Goal: Task Accomplishment & Management: Complete application form

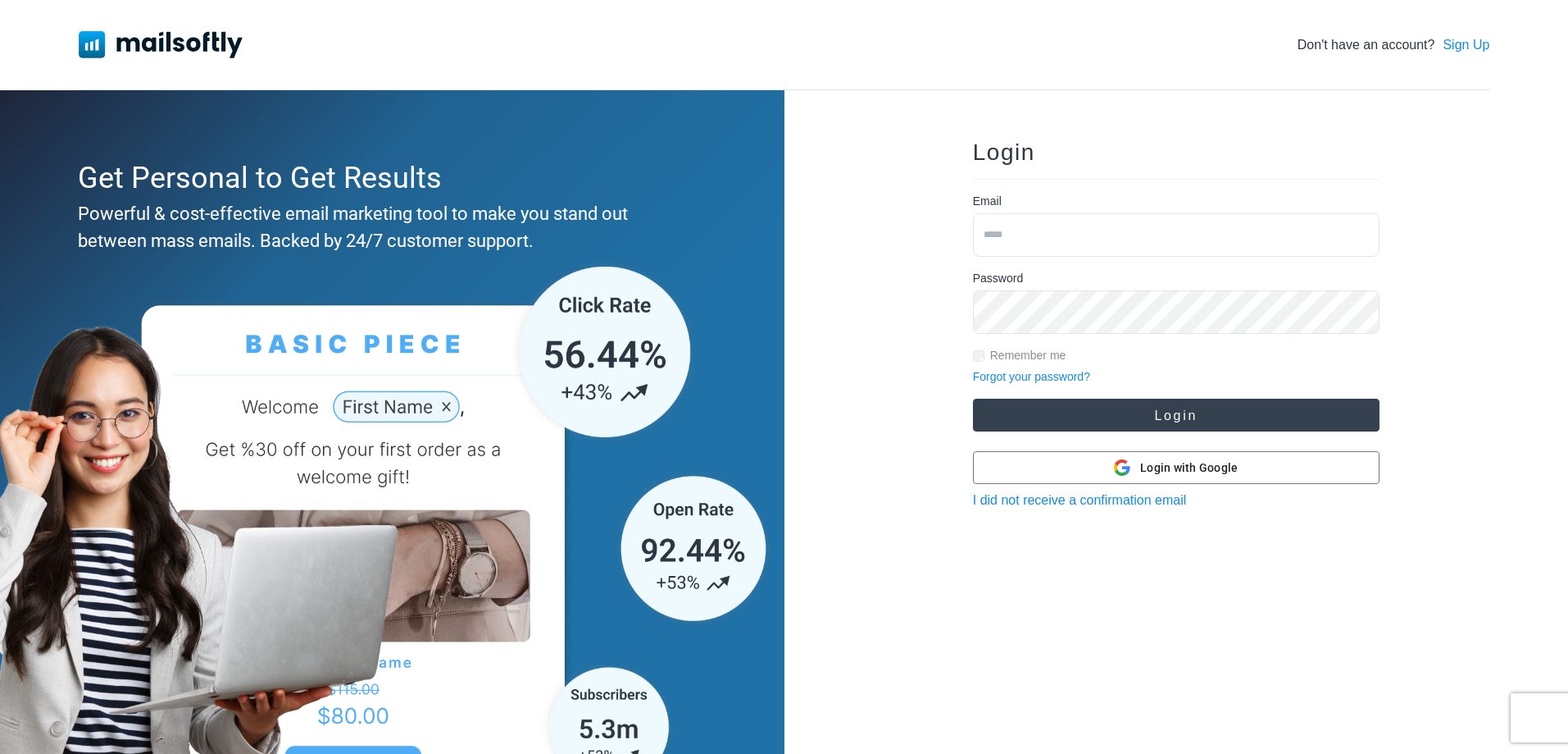
type input "**********"
click at [1177, 407] on button "Login" at bounding box center [1176, 415] width 406 height 33
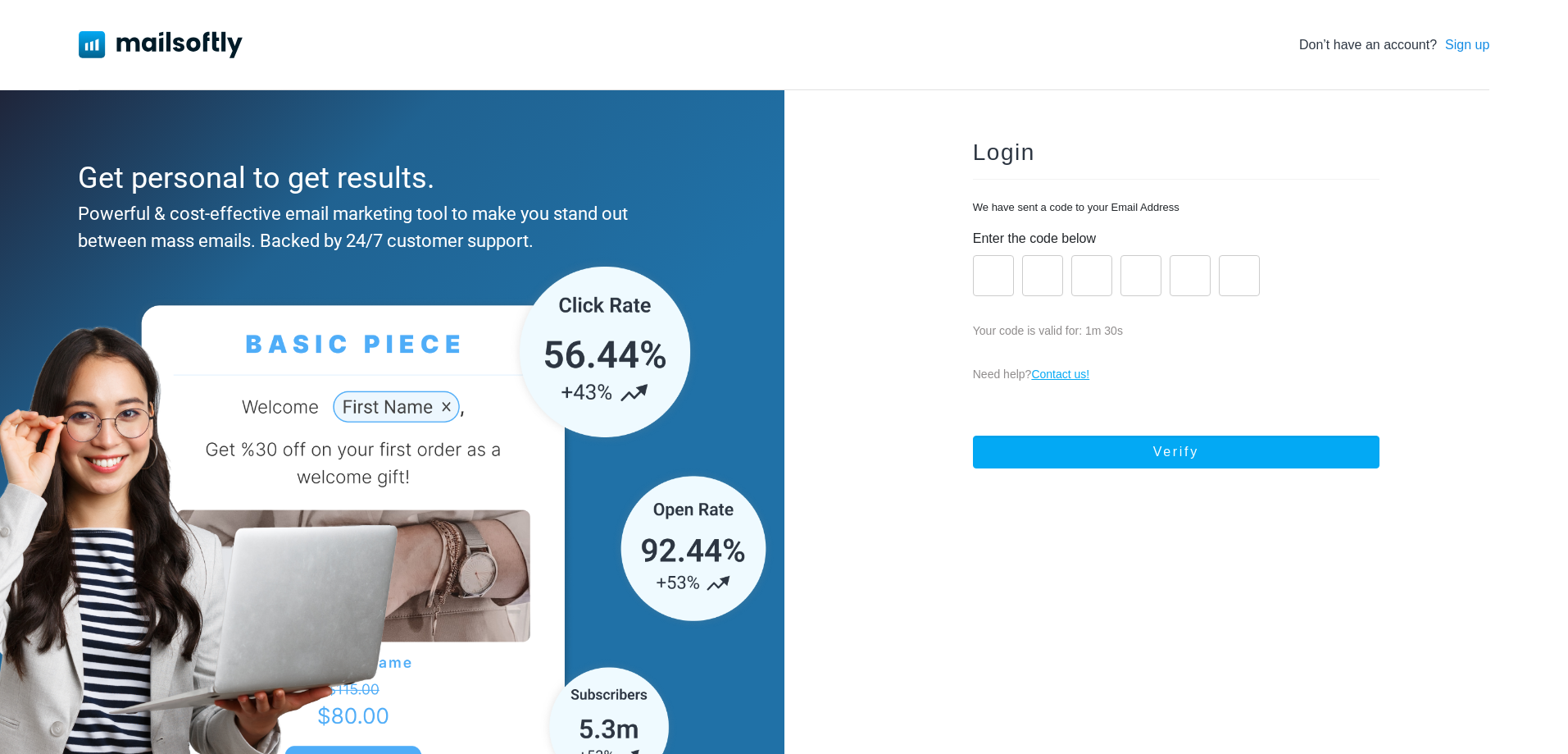
click at [985, 280] on input "number" at bounding box center [994, 275] width 41 height 41
paste input "*"
type input "*"
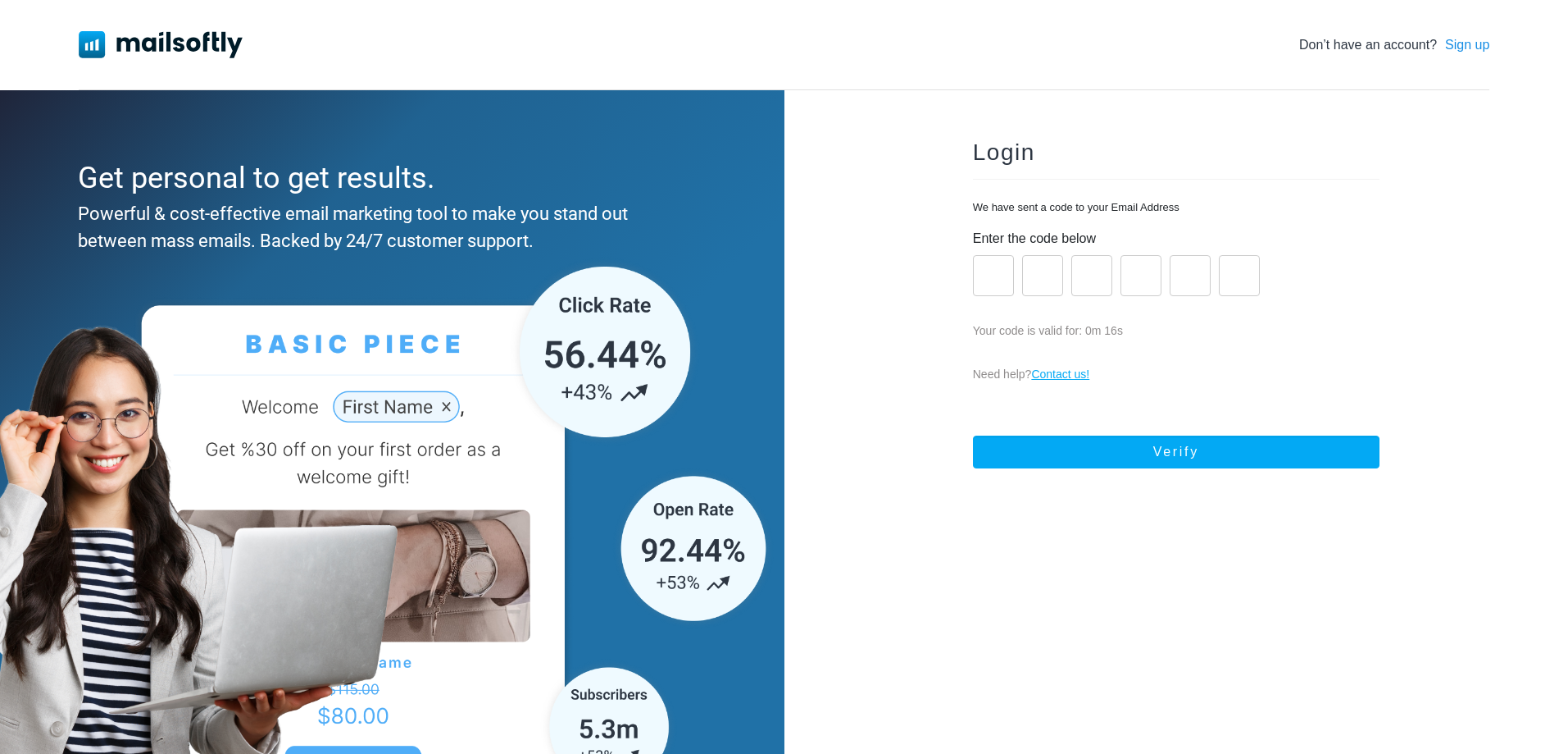
type input "*"
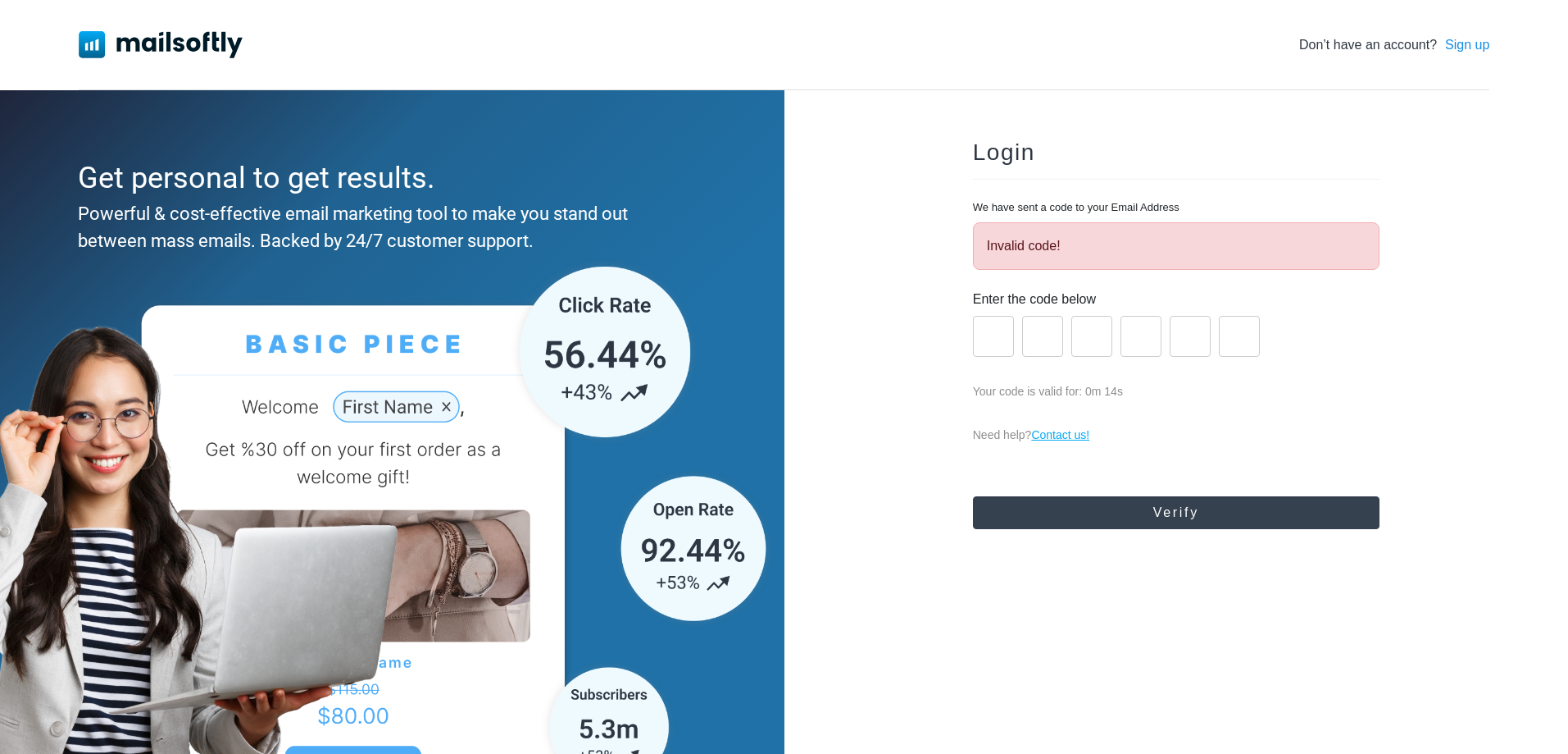
click at [1157, 504] on button "Verify" at bounding box center [1176, 513] width 406 height 33
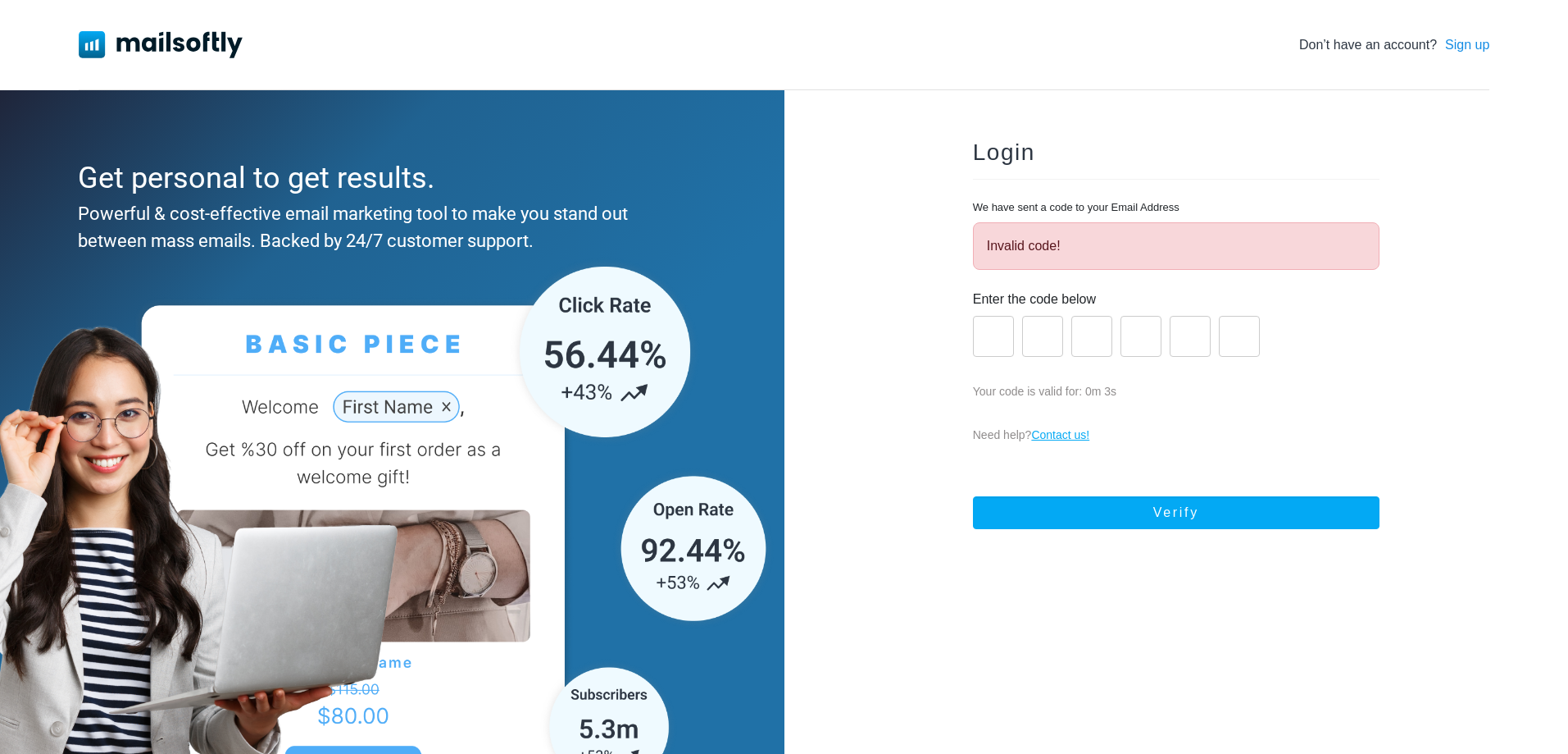
drag, startPoint x: 1253, startPoint y: 340, endPoint x: 707, endPoint y: 354, distance: 546.2
click at [707, 354] on div "Get personal to get results. Powerful & cost-effective email marketing tool to …" at bounding box center [784, 472] width 1568 height 764
type input "*"
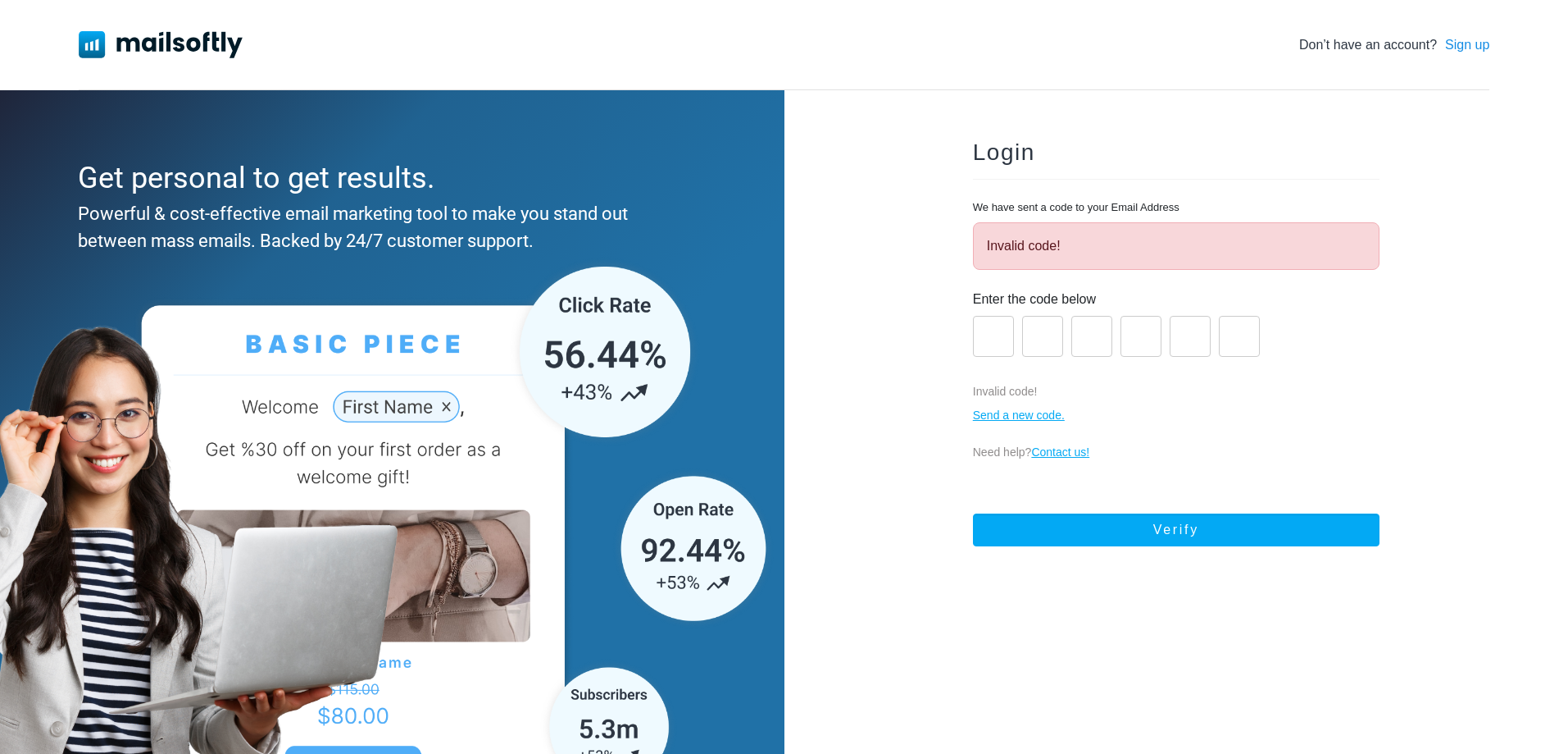
type input "*"
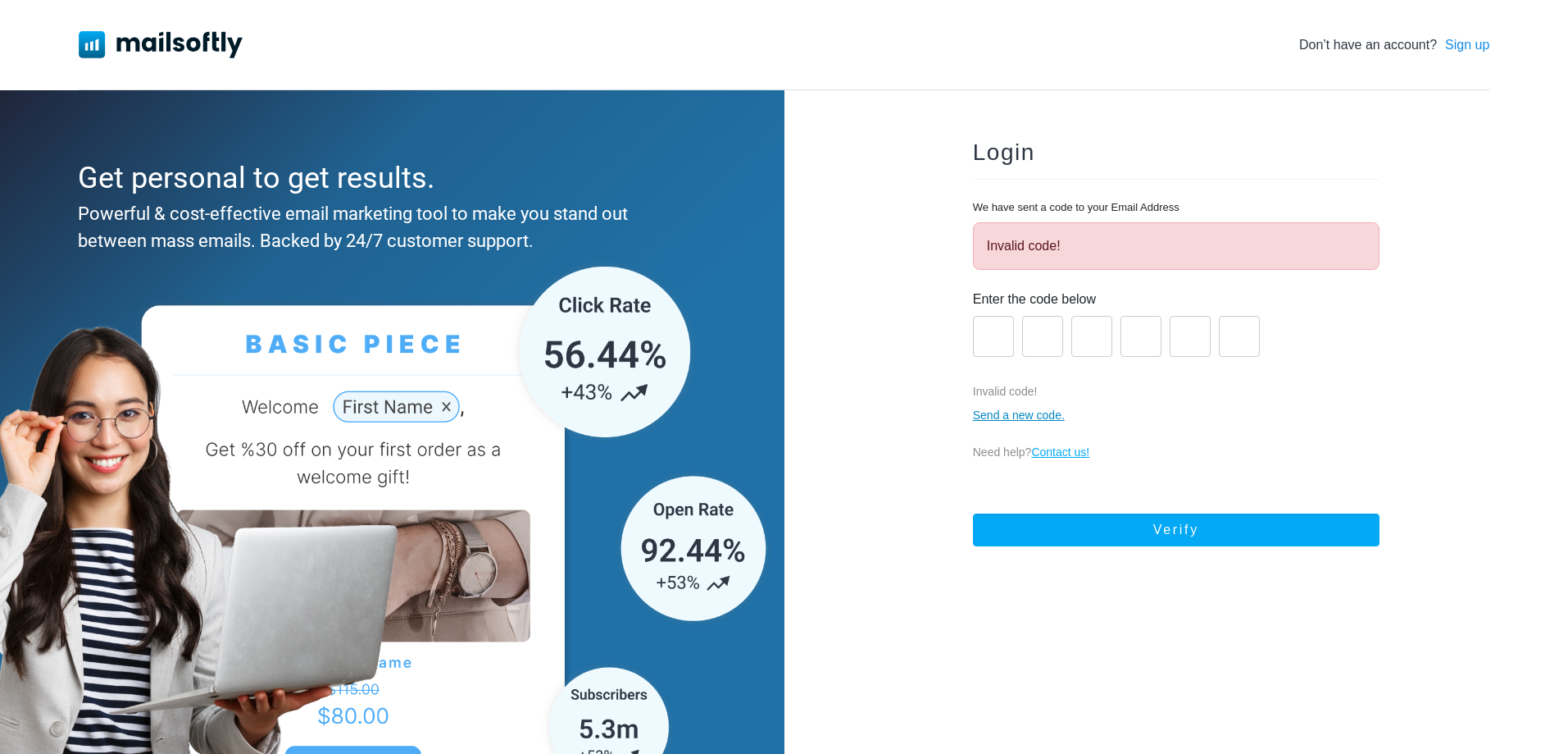
click at [997, 417] on link "Send a new code." at bounding box center [1019, 415] width 91 height 13
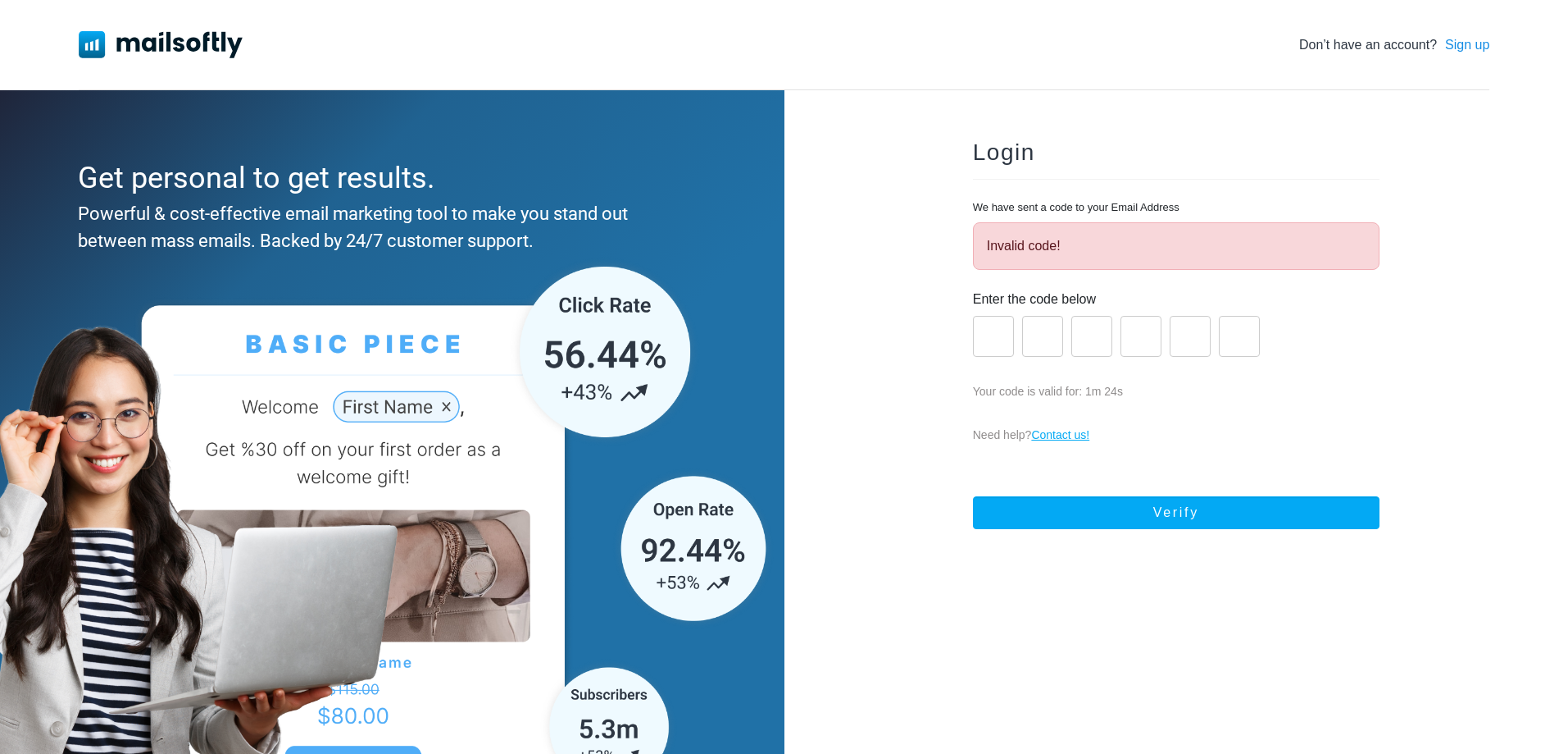
click at [989, 335] on input "*" at bounding box center [994, 336] width 41 height 41
click at [1240, 329] on input "*" at bounding box center [1239, 336] width 41 height 41
type input "*"
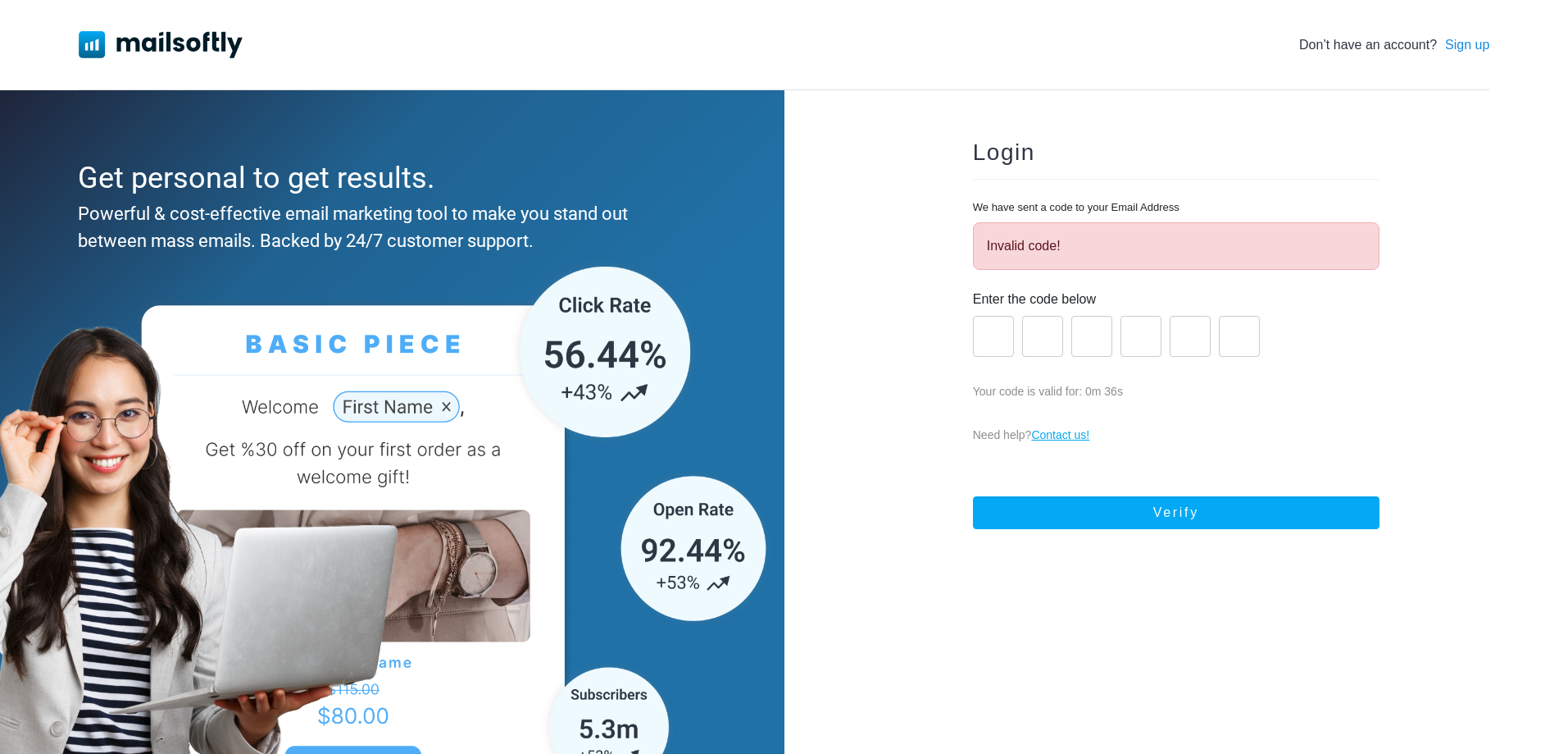
type input "*"
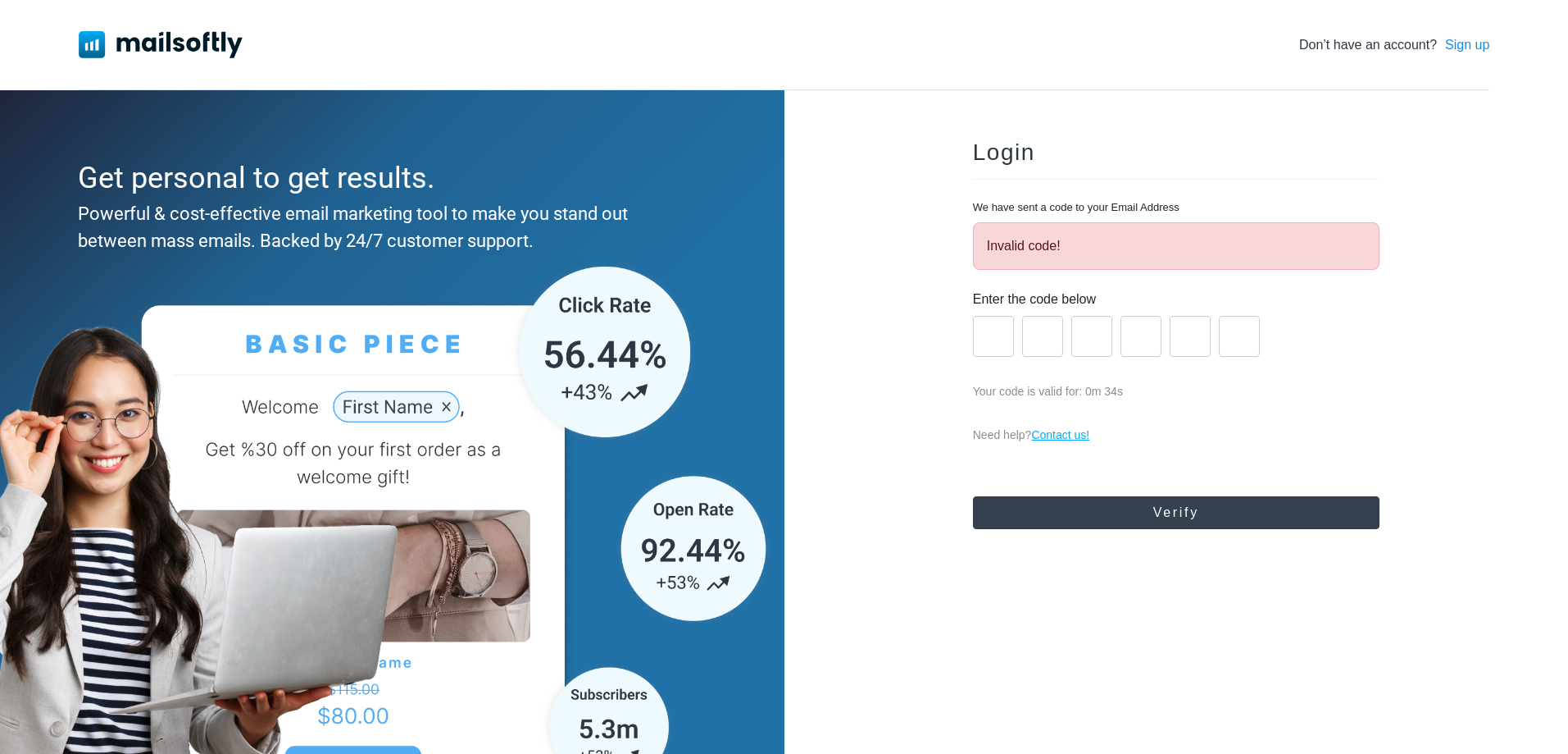
type input "*"
click at [1069, 507] on button "Verify" at bounding box center [1176, 513] width 406 height 33
click at [1202, 508] on button "Verify" at bounding box center [1176, 513] width 406 height 33
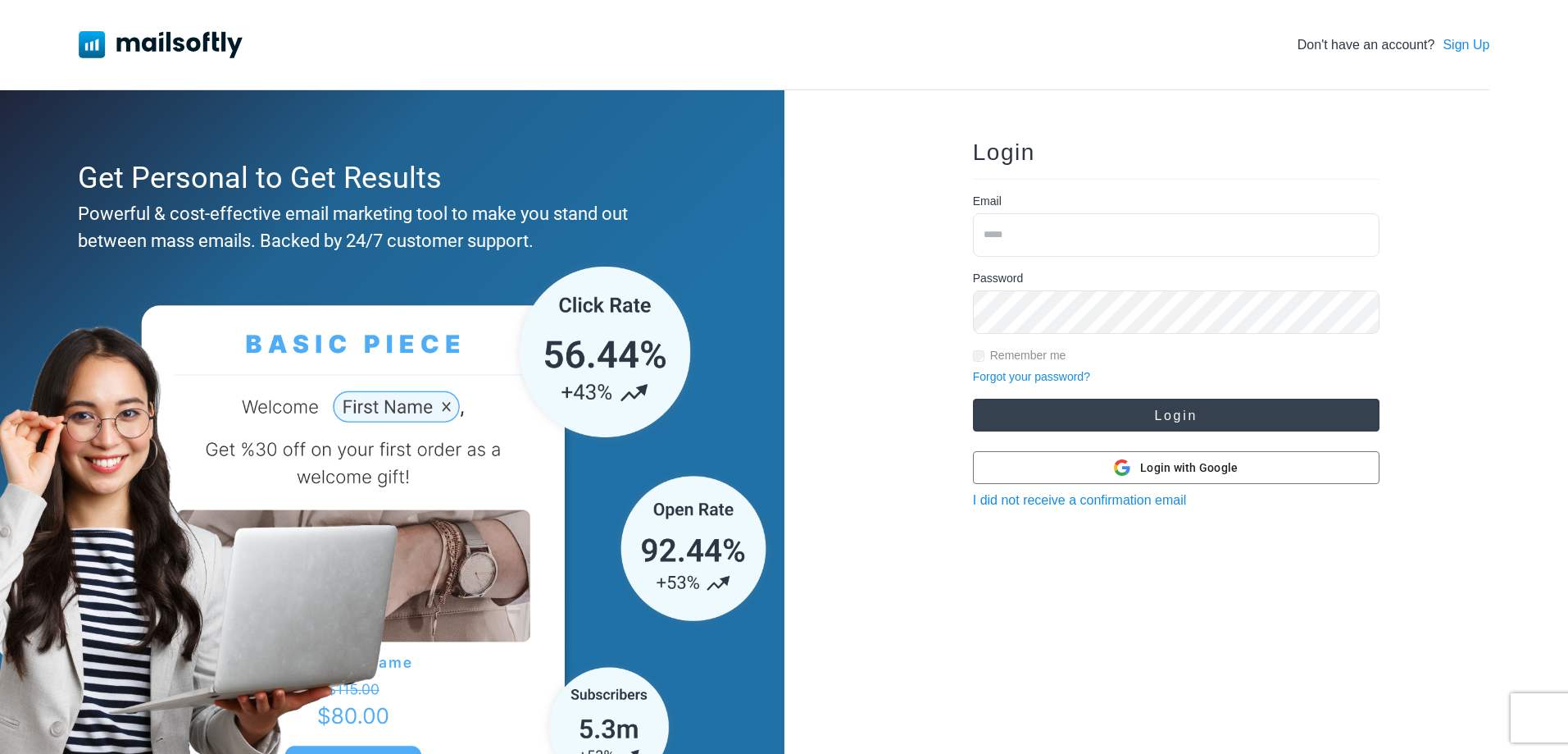
type input "**********"
click at [1152, 415] on button "Login" at bounding box center [1176, 415] width 406 height 33
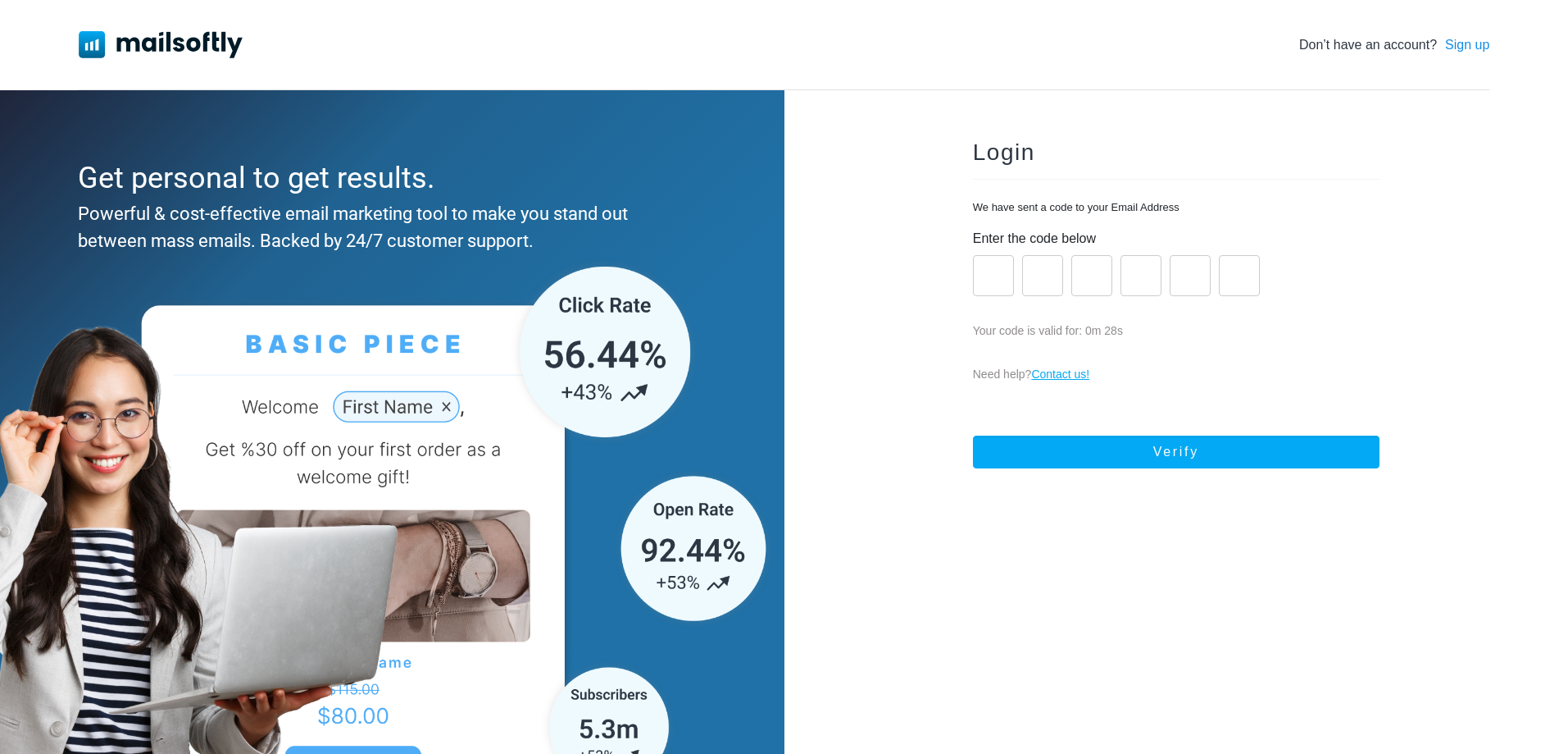
click at [995, 284] on input "number" at bounding box center [994, 275] width 41 height 41
type input "*"
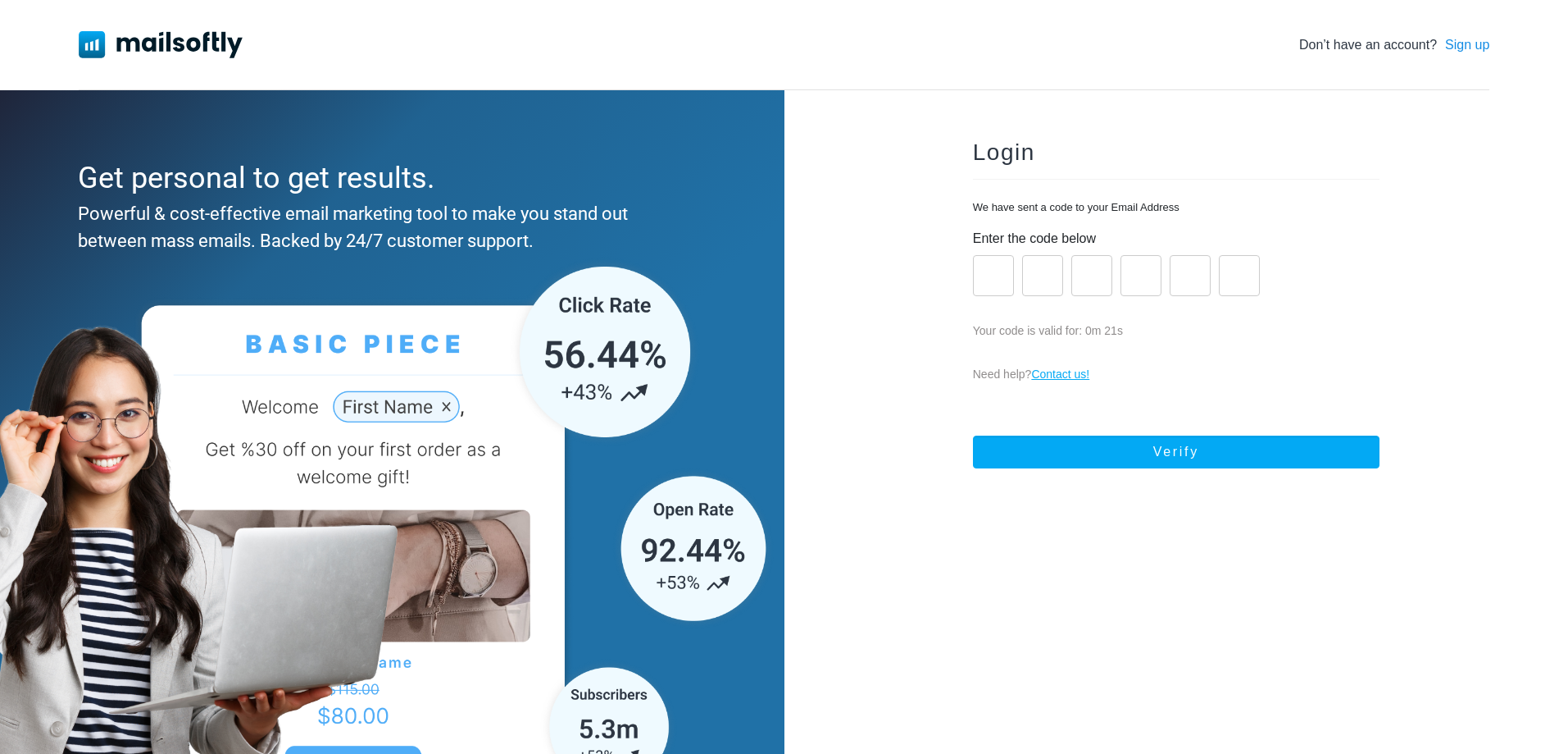
type input "*"
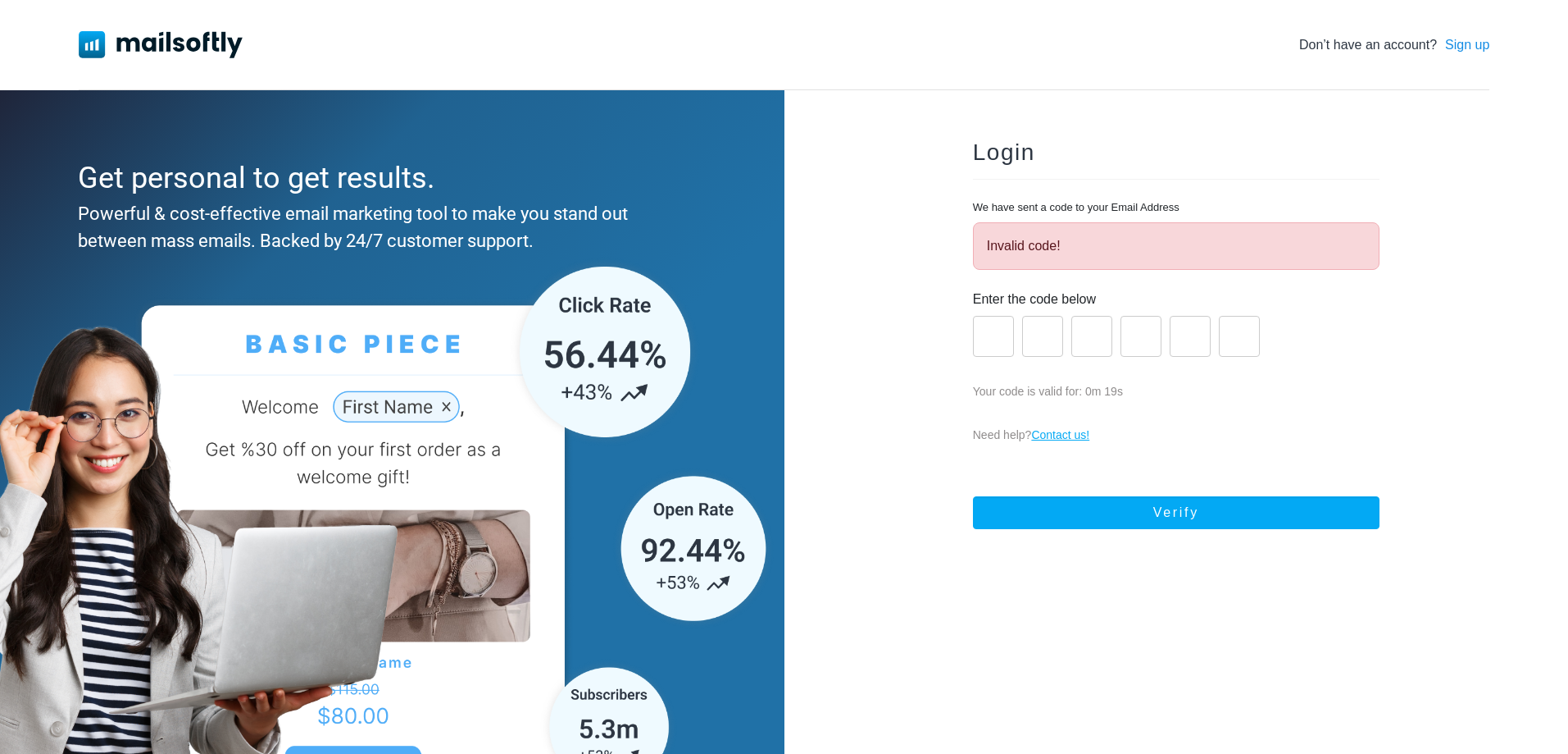
type input "*"
drag, startPoint x: 1092, startPoint y: 243, endPoint x: 982, endPoint y: 249, distance: 110.2
click at [982, 249] on div "Invalid code!" at bounding box center [1176, 246] width 406 height 47
copy div "Invalid code!"
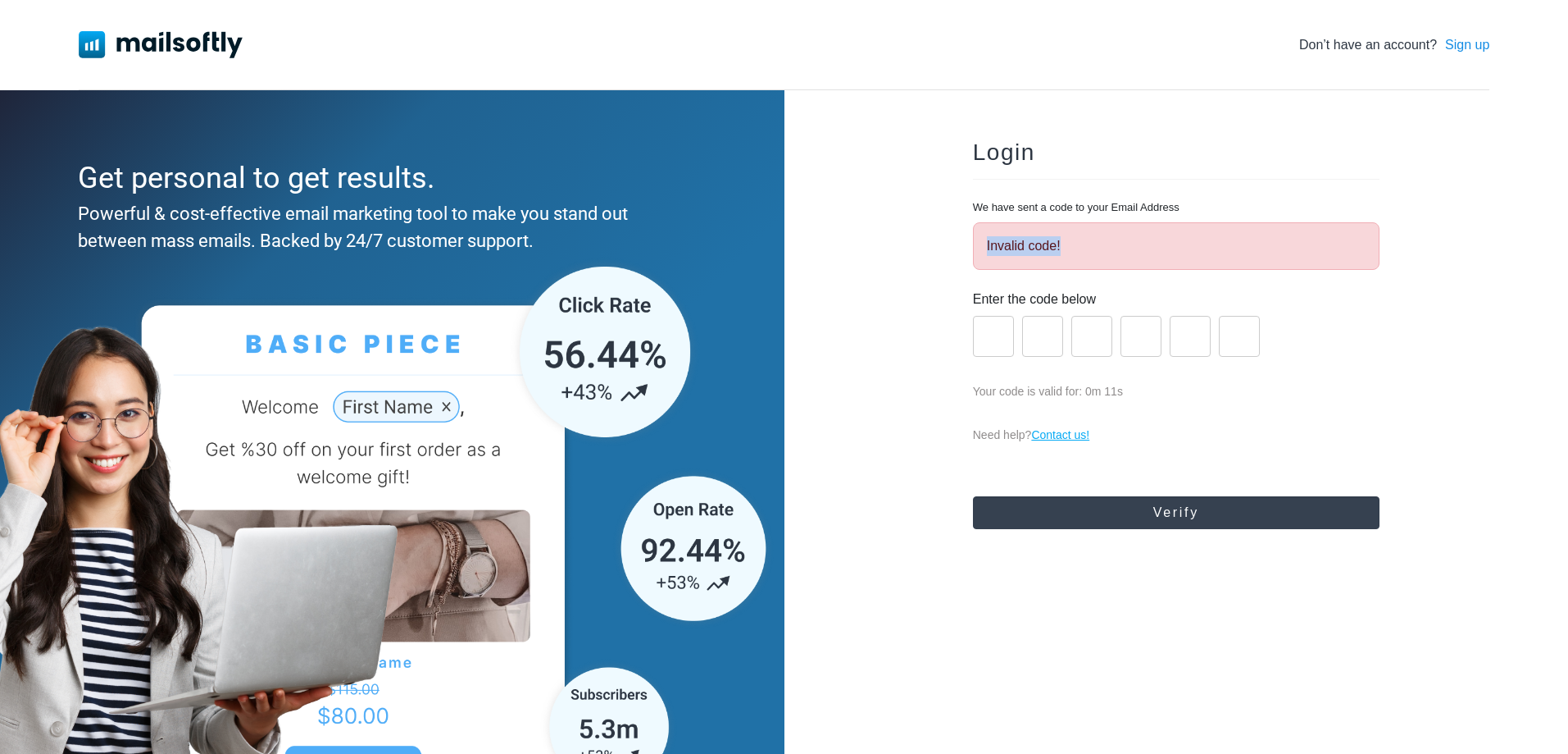
click at [1233, 520] on button "Verify" at bounding box center [1176, 513] width 406 height 33
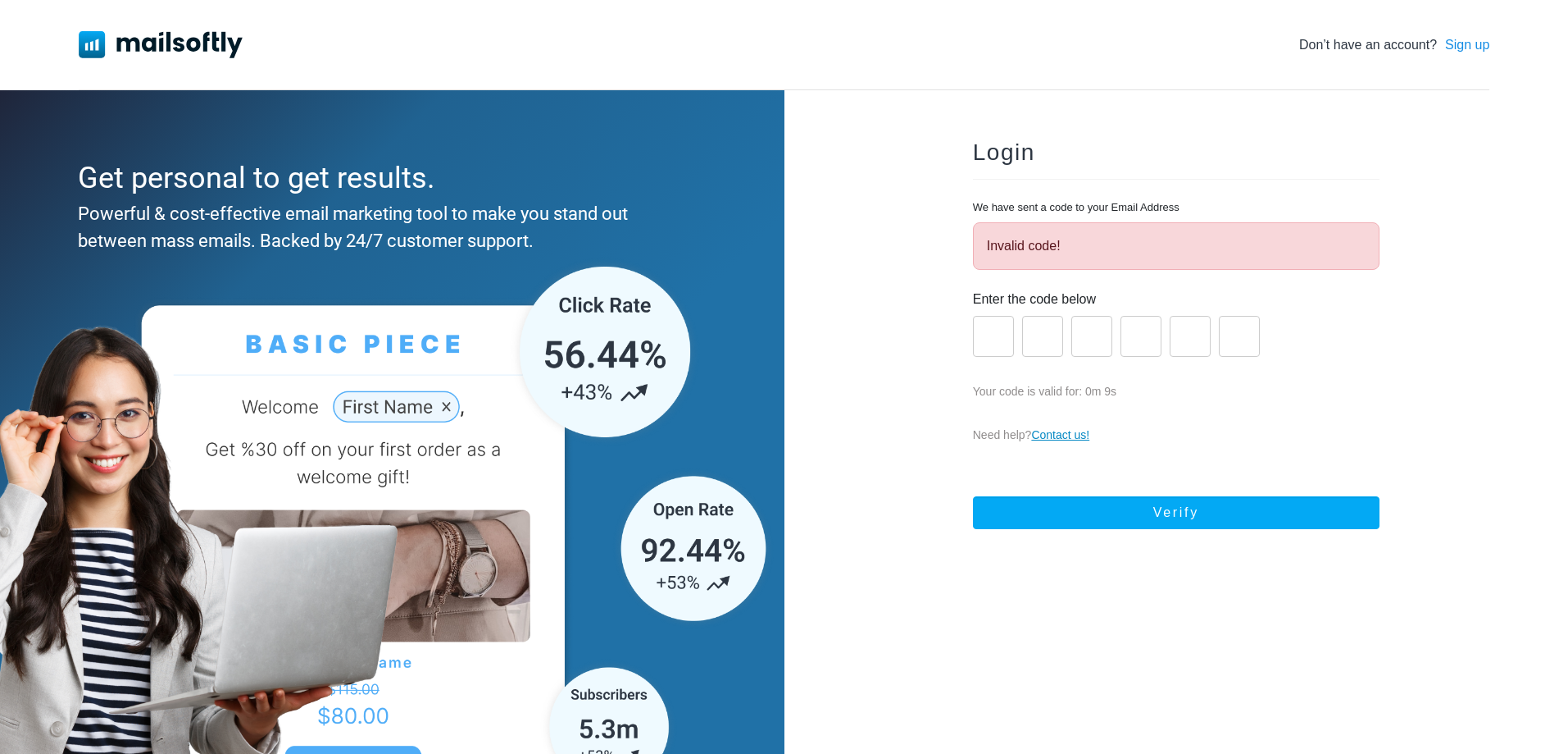
click at [1072, 437] on link "Contact us!" at bounding box center [1060, 434] width 58 height 13
